Goal: Information Seeking & Learning: Understand process/instructions

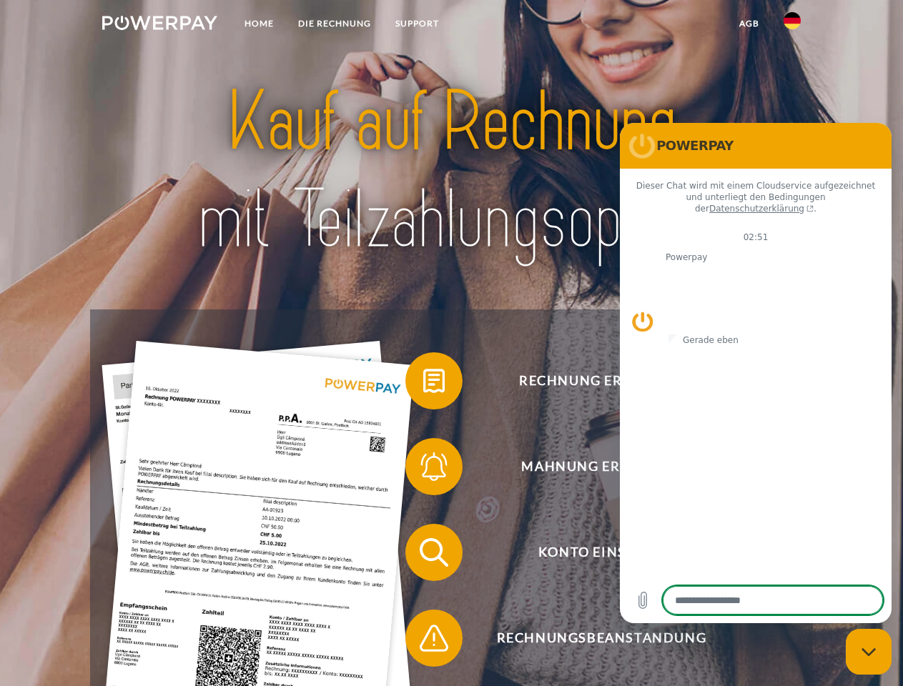
click at [159, 25] on img at bounding box center [159, 23] width 115 height 14
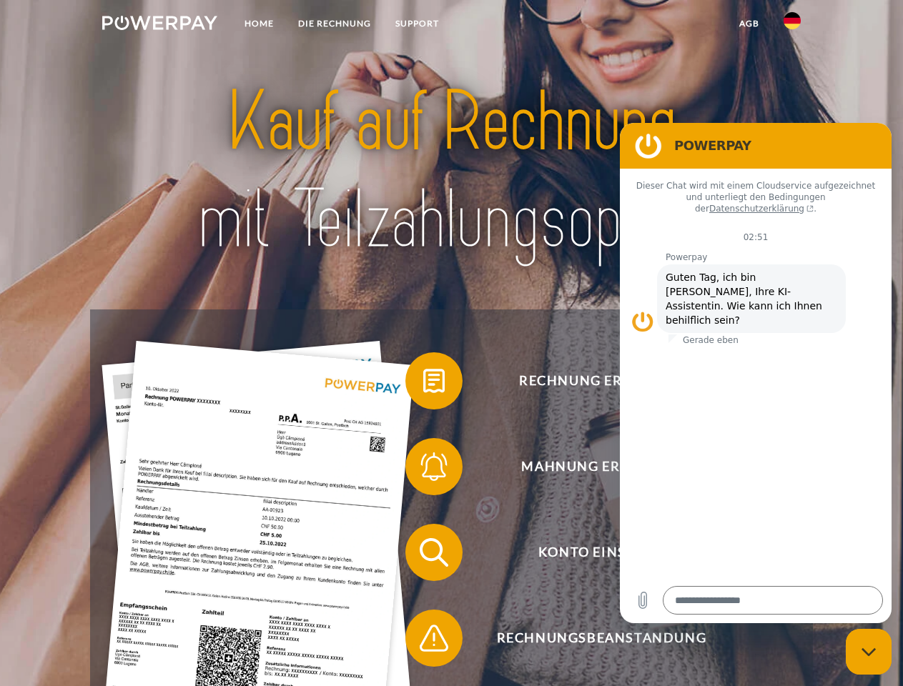
click at [792, 25] on img at bounding box center [792, 20] width 17 height 17
click at [749, 24] on link "agb" at bounding box center [749, 24] width 44 height 26
click at [423, 384] on span at bounding box center [412, 380] width 71 height 71
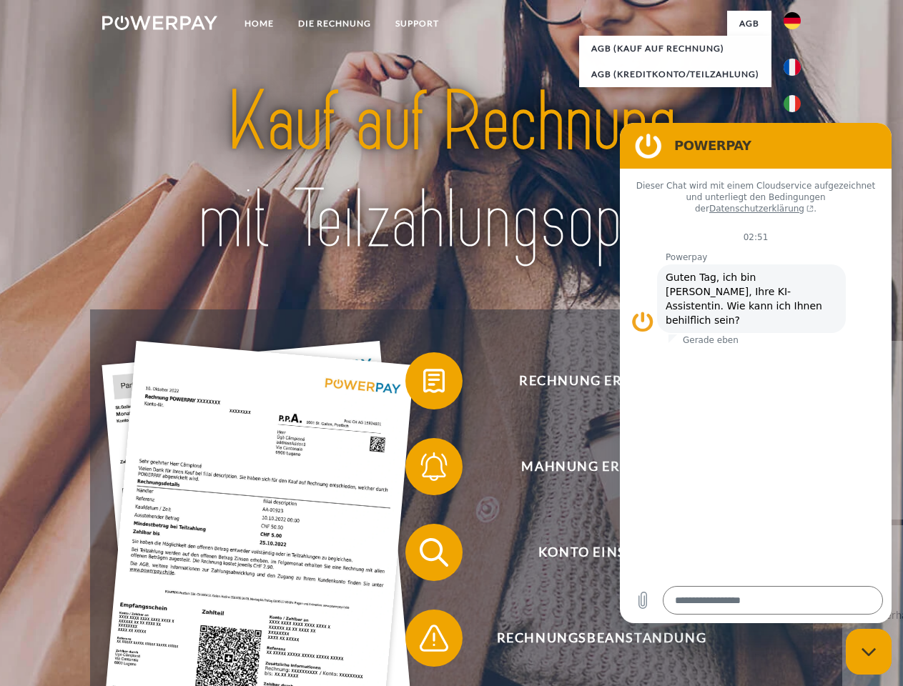
click at [423, 470] on div "Rechnung erhalten? Mahnung erhalten? Konto einsehen" at bounding box center [451, 596] width 722 height 572
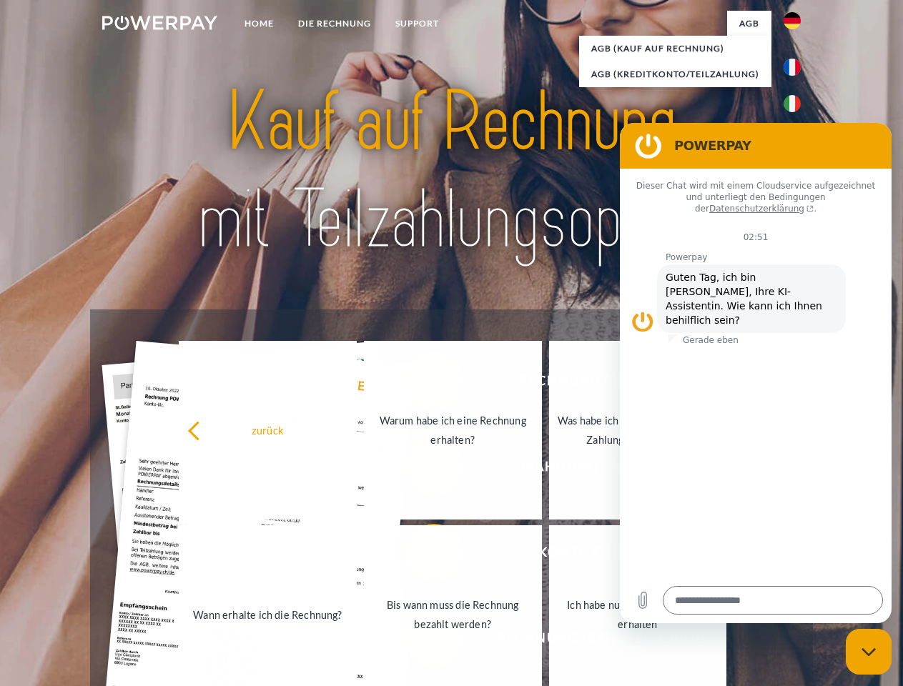
click at [423, 556] on link "Bis wann muss die Rechnung bezahlt werden?" at bounding box center [453, 615] width 178 height 179
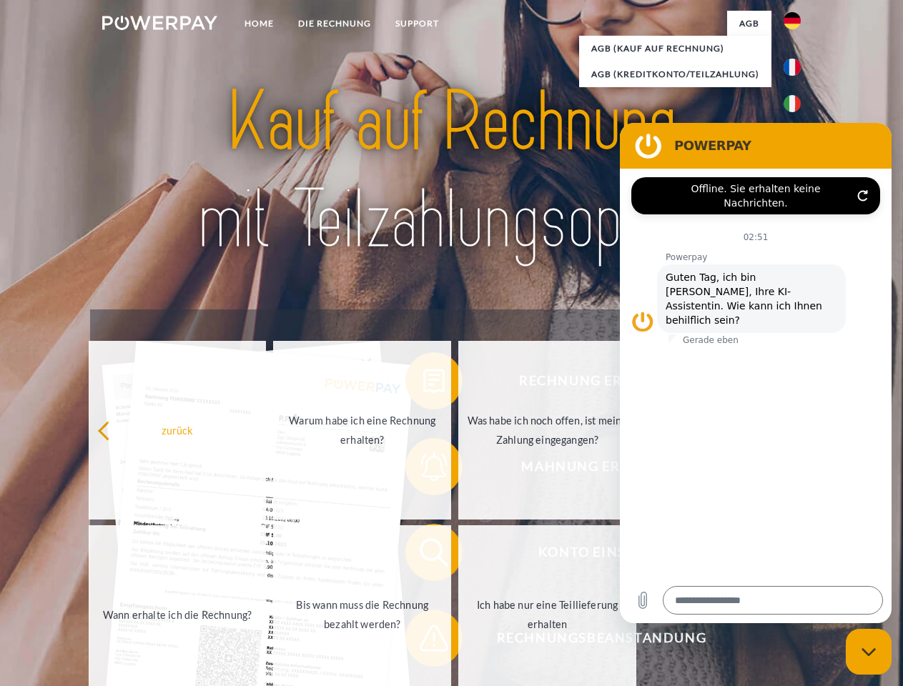
click at [423, 641] on div "Rechnung erhalten? Mahnung erhalten? Konto einsehen" at bounding box center [451, 596] width 722 height 572
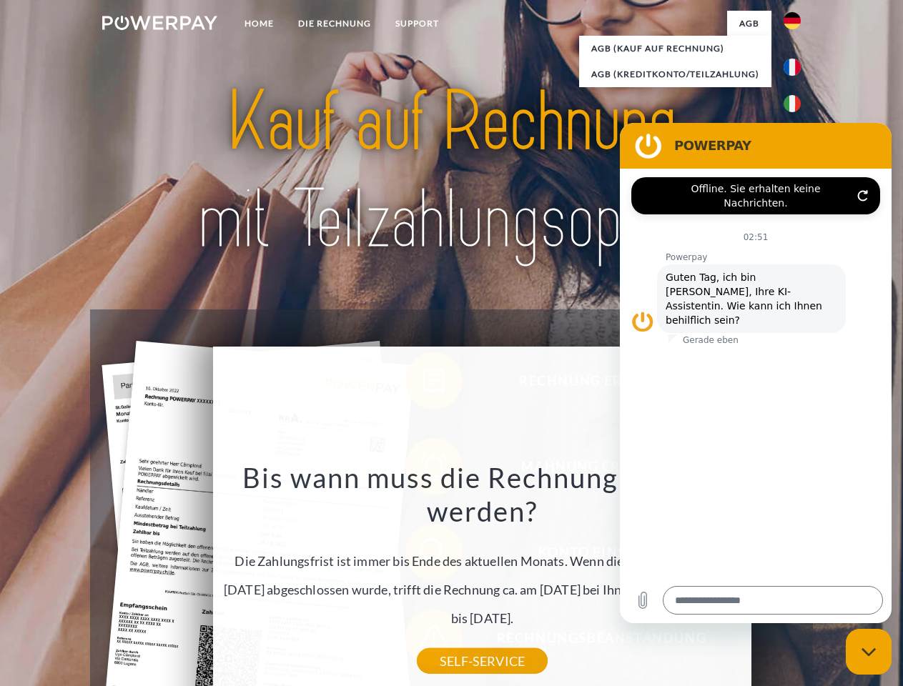
click at [869, 652] on icon "Messaging-Fenster schließen" at bounding box center [869, 652] width 15 height 9
type textarea "*"
